Goal: Task Accomplishment & Management: Use online tool/utility

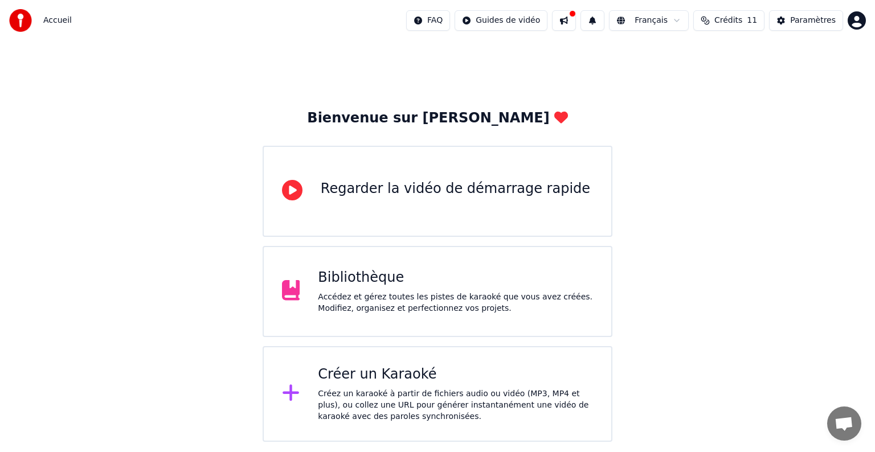
click at [406, 278] on div "Bibliothèque" at bounding box center [455, 278] width 275 height 18
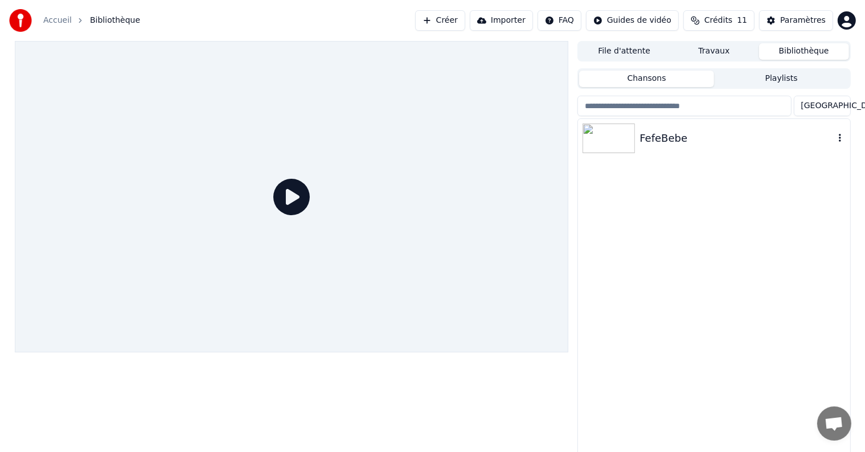
click at [650, 139] on div "FefeBebe" at bounding box center [736, 138] width 194 height 16
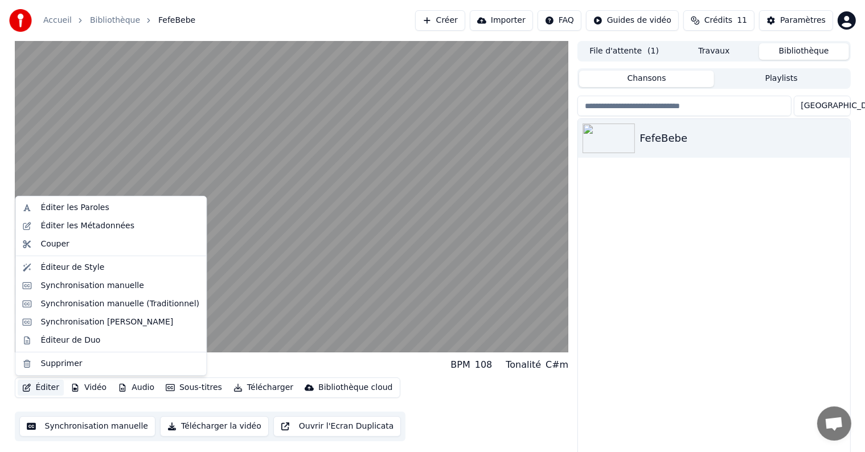
click at [45, 387] on button "Éditer" at bounding box center [41, 388] width 46 height 16
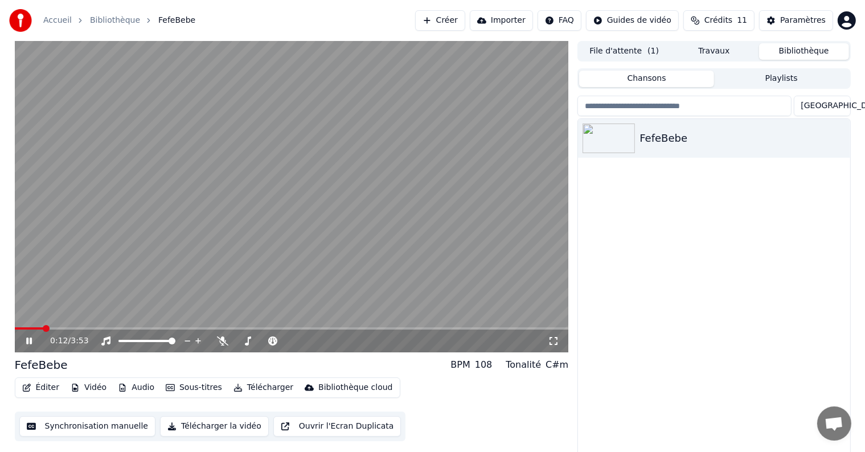
click at [303, 282] on video at bounding box center [292, 196] width 554 height 311
click at [781, 20] on button "Paramètres" at bounding box center [796, 20] width 74 height 20
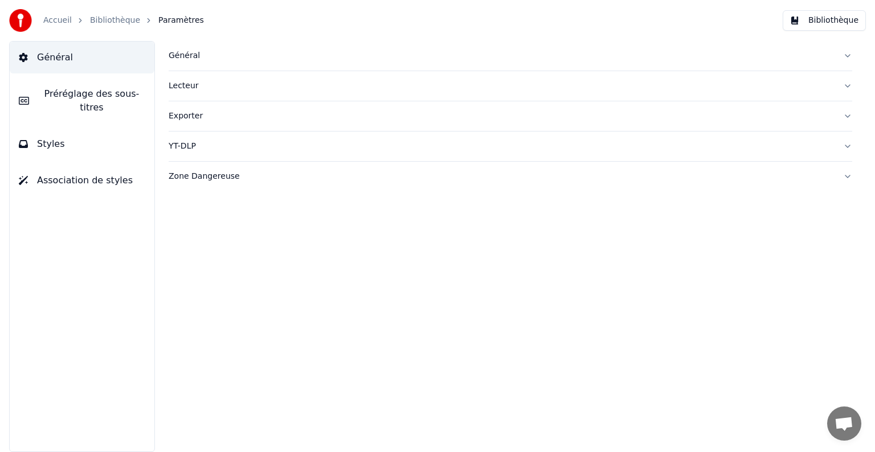
click at [64, 20] on link "Accueil" at bounding box center [57, 20] width 28 height 11
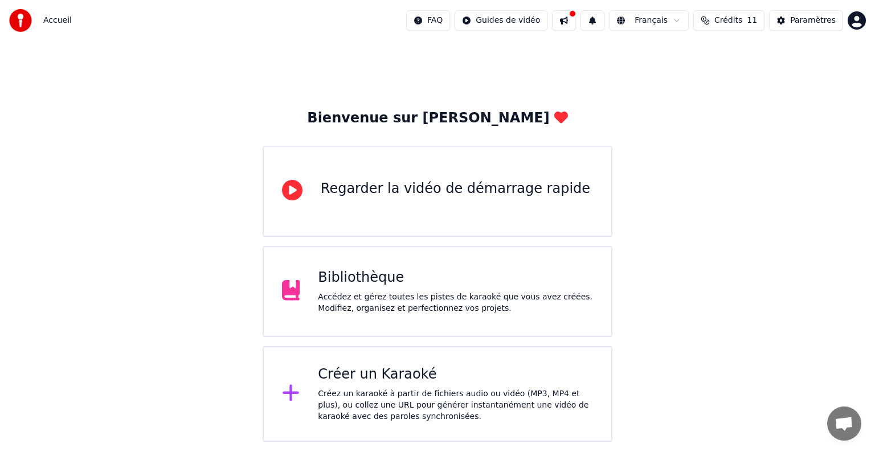
click at [339, 286] on div "Bibliothèque" at bounding box center [455, 278] width 275 height 18
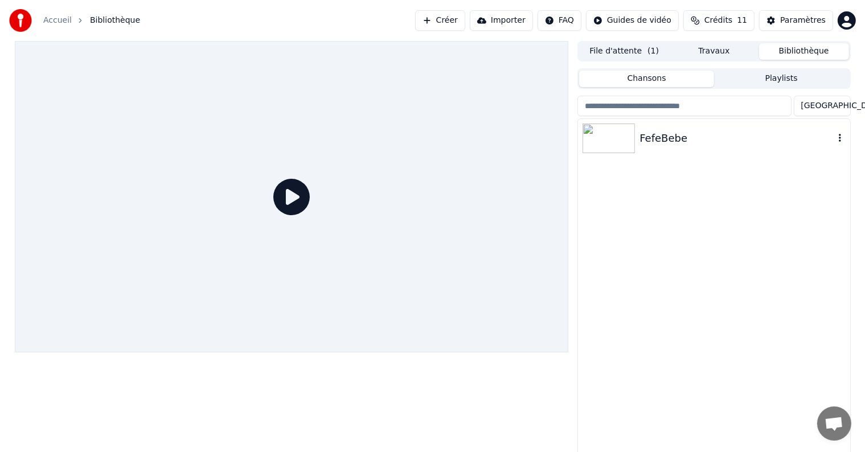
click at [673, 139] on div "FefeBebe" at bounding box center [736, 138] width 194 height 16
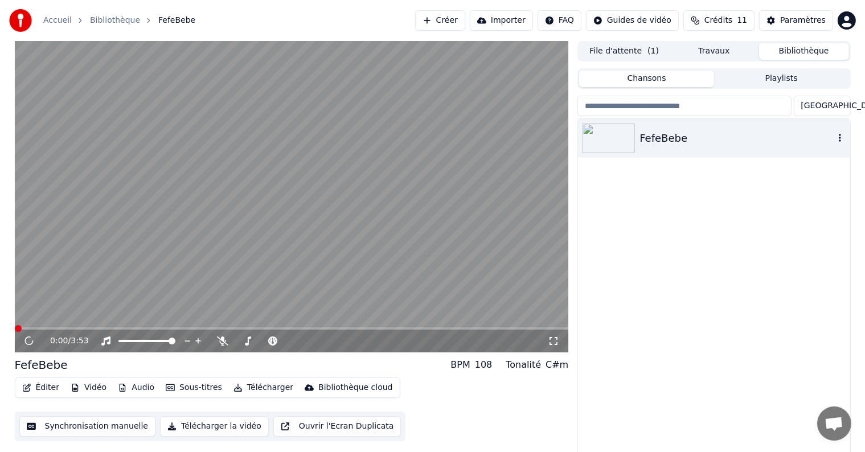
click at [841, 139] on icon "button" at bounding box center [839, 137] width 11 height 9
click at [27, 335] on div "0:03 / 3:53" at bounding box center [291, 340] width 545 height 11
click at [27, 342] on icon at bounding box center [29, 341] width 6 height 7
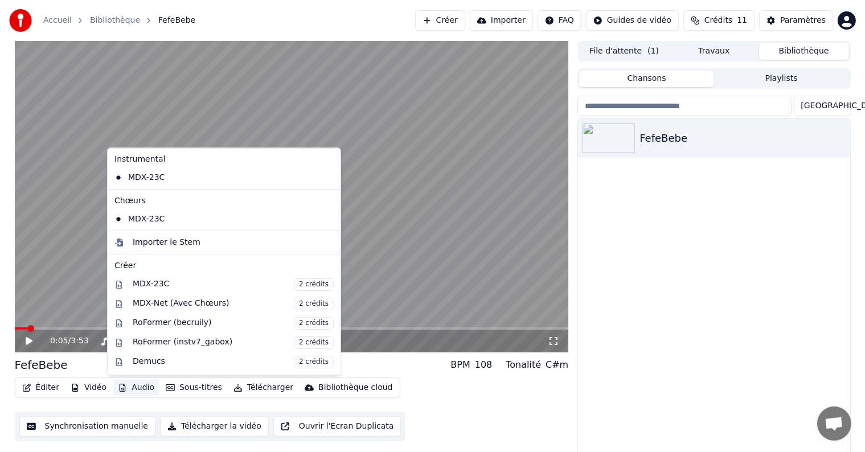
click at [123, 385] on button "Audio" at bounding box center [136, 388] width 46 height 16
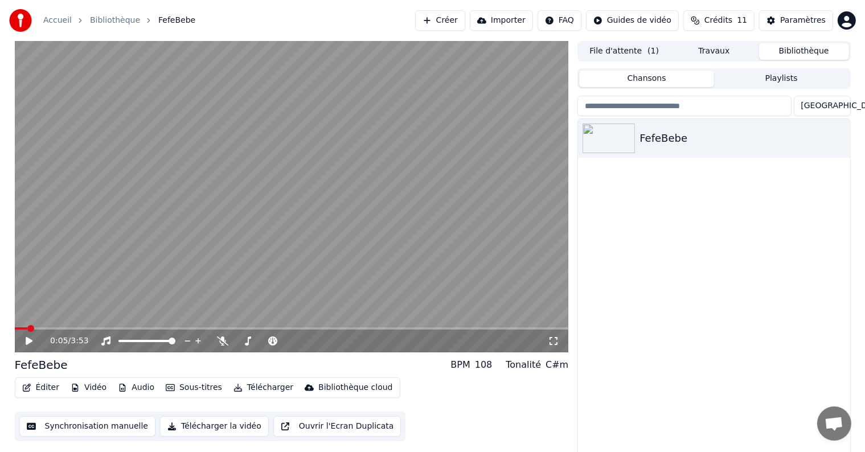
click at [436, 387] on div "Éditer Vidéo Audio Sous-titres Télécharger Bibliothèque cloud Synchronisation m…" at bounding box center [292, 409] width 554 height 64
click at [219, 344] on icon at bounding box center [222, 341] width 11 height 9
click at [27, 337] on icon at bounding box center [37, 341] width 27 height 9
click at [136, 339] on div at bounding box center [158, 340] width 92 height 11
click at [138, 342] on span at bounding box center [127, 341] width 19 height 2
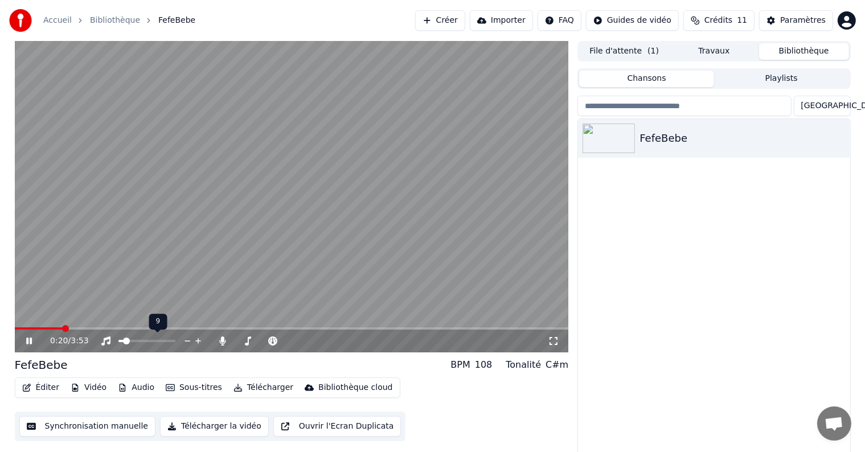
click at [123, 341] on span at bounding box center [120, 341] width 5 height 2
drag, startPoint x: 121, startPoint y: 346, endPoint x: 114, endPoint y: 341, distance: 9.0
click at [114, 341] on div at bounding box center [158, 340] width 92 height 11
click at [175, 338] on span at bounding box center [172, 341] width 7 height 7
click at [250, 340] on span at bounding box center [263, 341] width 57 height 2
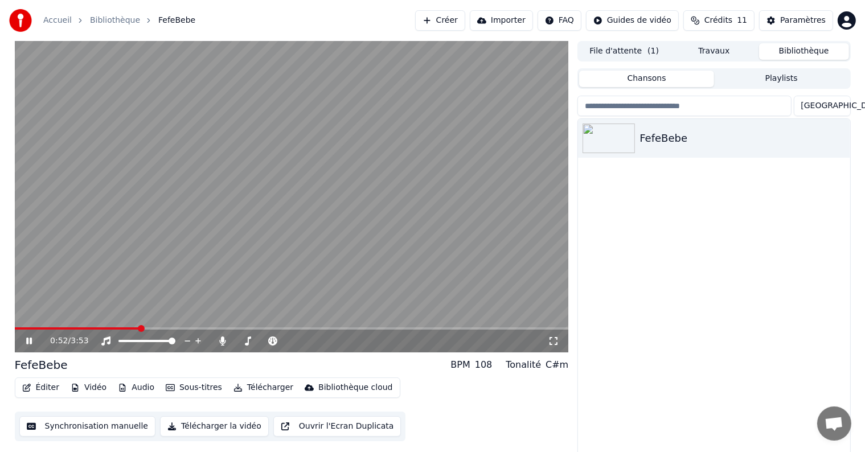
click at [27, 339] on icon at bounding box center [29, 341] width 6 height 7
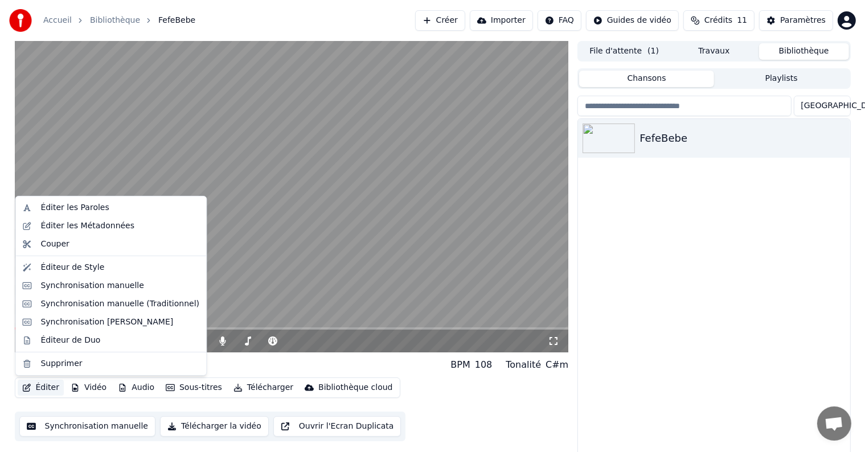
click at [50, 385] on button "Éditer" at bounding box center [41, 388] width 46 height 16
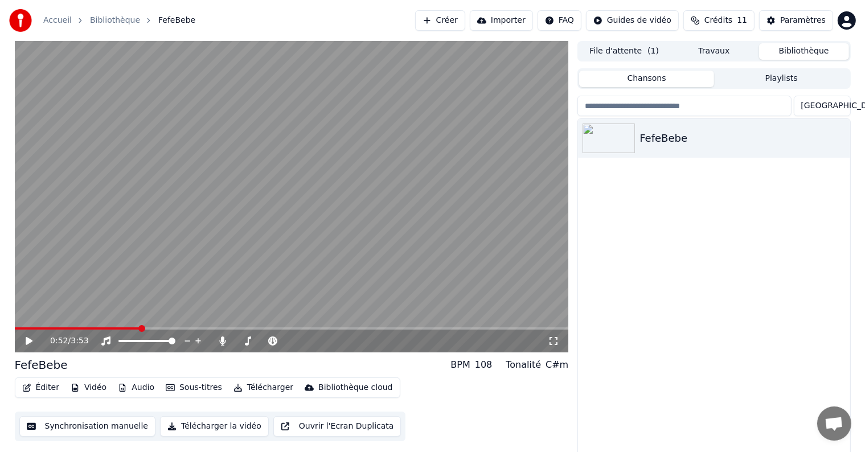
click at [514, 20] on button "Importer" at bounding box center [501, 20] width 63 height 20
click at [88, 389] on button "Vidéo" at bounding box center [88, 388] width 45 height 16
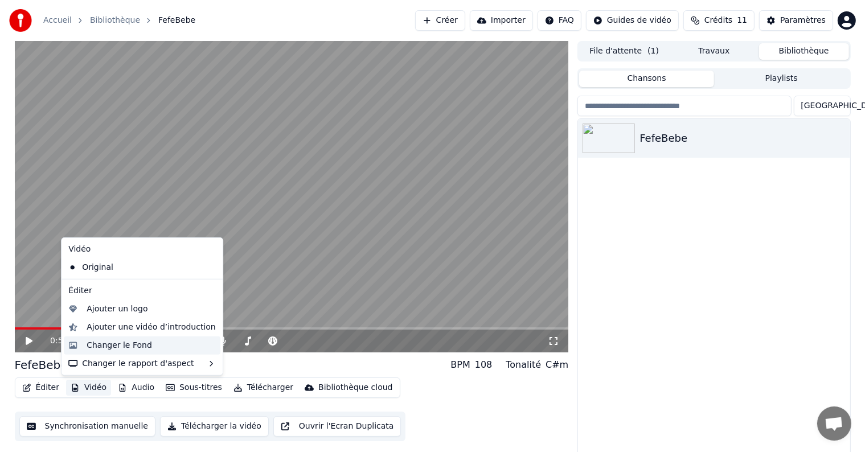
click at [117, 346] on div "Changer le Fond" at bounding box center [119, 345] width 65 height 11
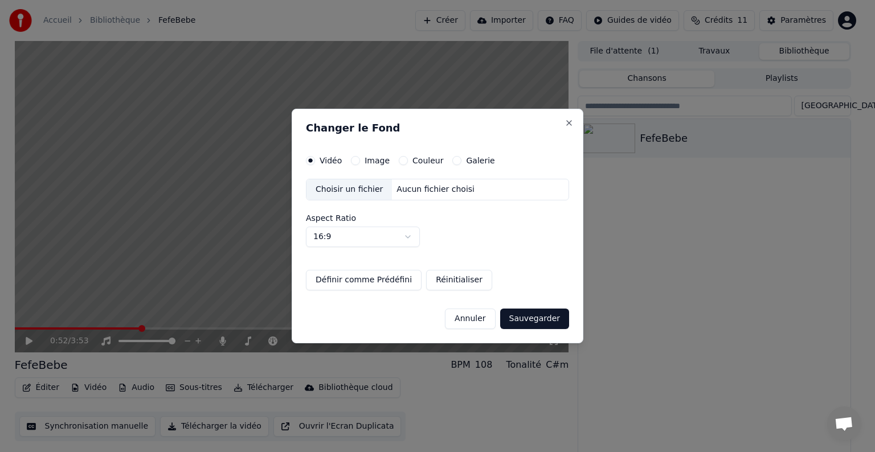
click at [353, 162] on button "Image" at bounding box center [355, 160] width 9 height 9
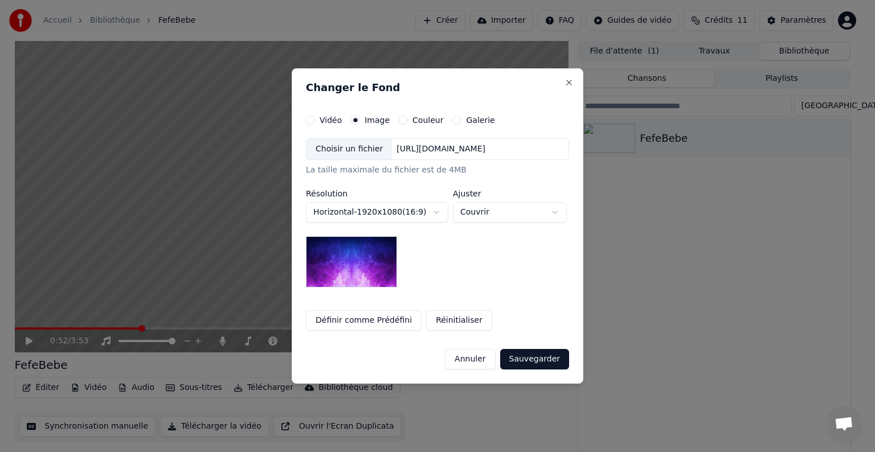
click at [419, 149] on div "[URL][DOMAIN_NAME]" at bounding box center [441, 148] width 98 height 11
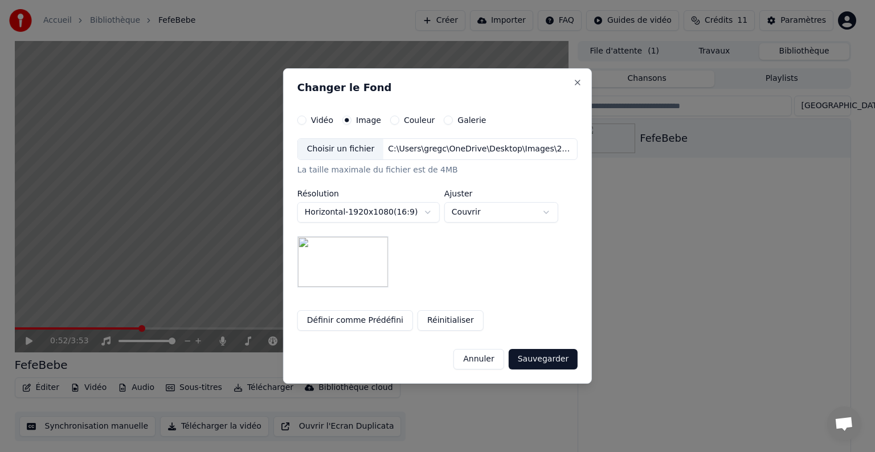
click at [530, 353] on button "Sauvegarder" at bounding box center [542, 359] width 69 height 20
click at [532, 361] on div "Annuler Sauvegarder" at bounding box center [437, 355] width 280 height 30
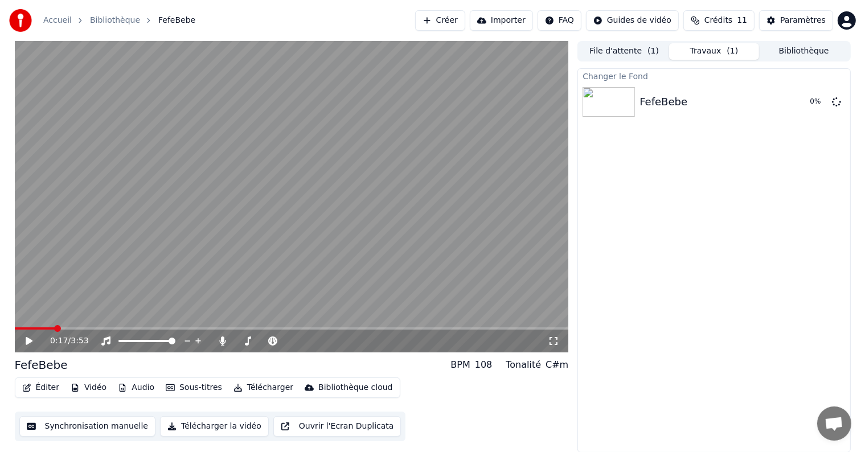
click at [54, 328] on span at bounding box center [35, 328] width 40 height 2
click at [26, 343] on icon at bounding box center [29, 341] width 7 height 8
click at [30, 337] on icon at bounding box center [37, 341] width 27 height 9
